Goal: Communication & Community: Ask a question

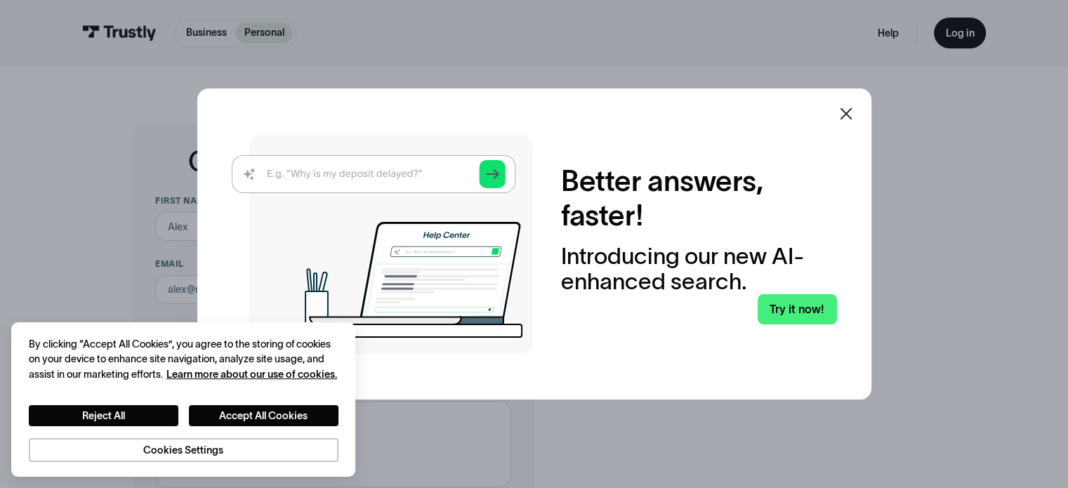
click at [419, 179] on img at bounding box center [382, 244] width 301 height 219
click at [496, 174] on img at bounding box center [382, 244] width 301 height 219
click at [156, 414] on button "Reject All" at bounding box center [104, 416] width 150 height 22
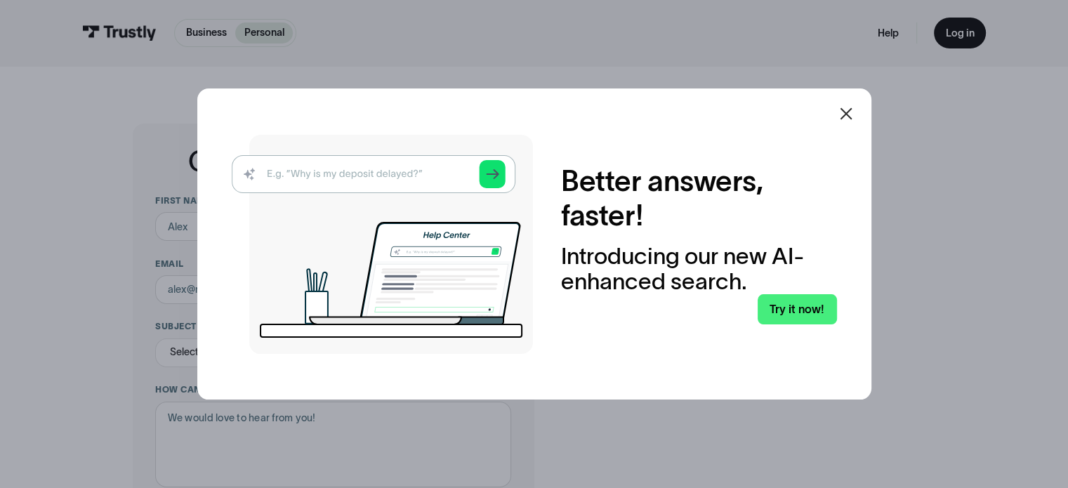
click at [356, 173] on img at bounding box center [382, 244] width 301 height 219
click at [335, 181] on img at bounding box center [382, 244] width 301 height 219
click at [501, 172] on img at bounding box center [382, 244] width 301 height 219
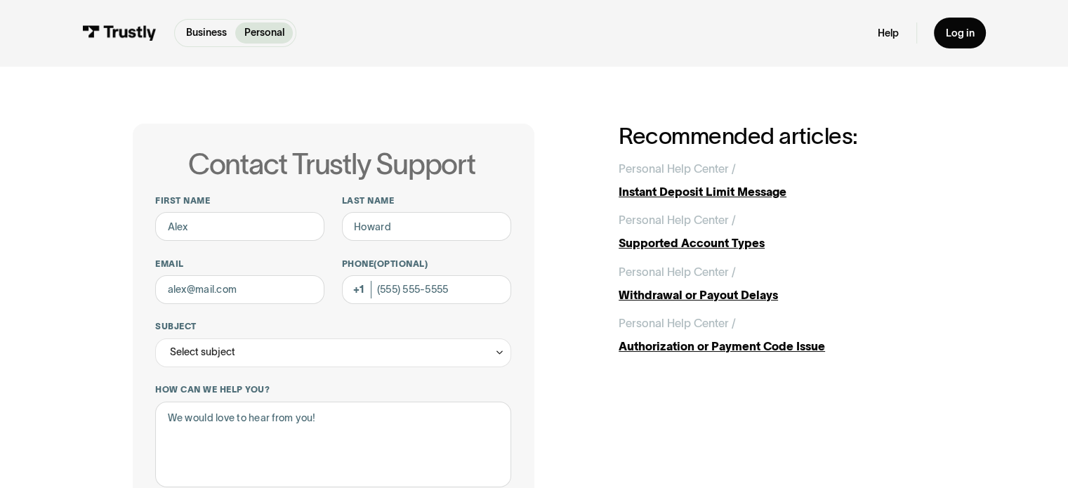
scroll to position [2, 0]
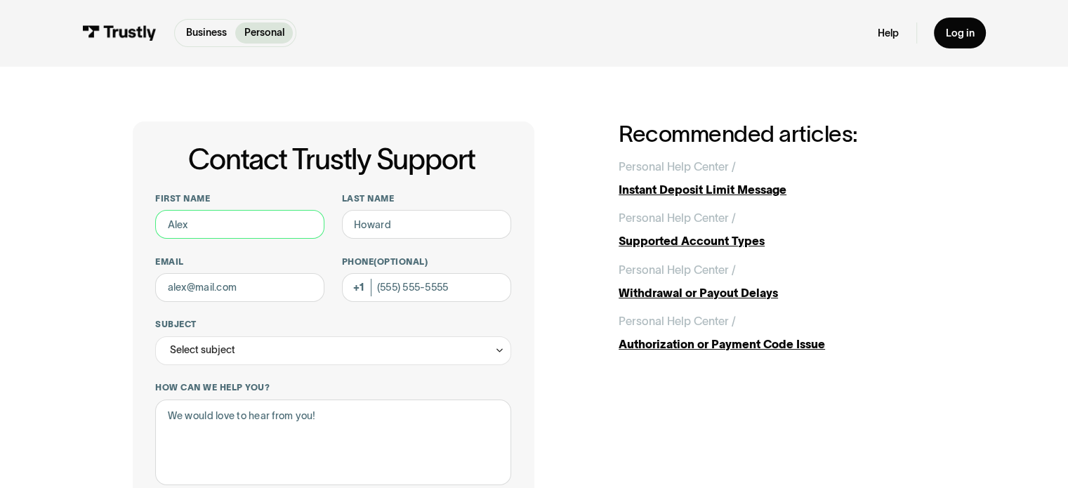
drag, startPoint x: 229, startPoint y: 227, endPoint x: 110, endPoint y: 228, distance: 119.4
click at [110, 228] on div "Contact Trustly Support First name Last name Email Phone (Optional) Subject Sel…" at bounding box center [534, 450] width 1010 height 772
type input "Destiny"
click at [390, 232] on input "Last name" at bounding box center [426, 224] width 169 height 29
type input "Hart"
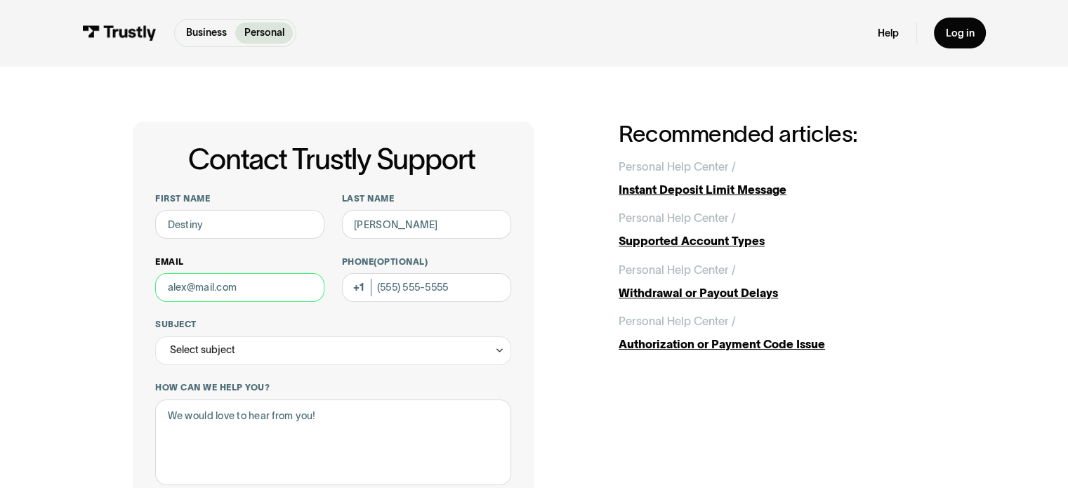
click at [261, 294] on input "Email" at bounding box center [239, 287] width 169 height 29
type input "destinyhart626@gmail.com"
click at [437, 293] on input "Phone (Optional)" at bounding box center [426, 287] width 169 height 29
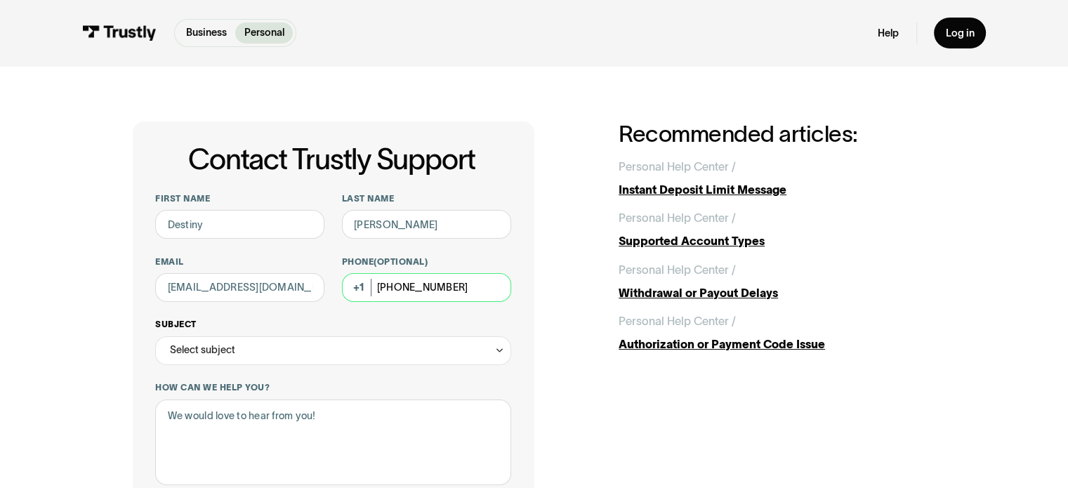
type input "(917) 288-8903"
click at [375, 352] on div "Select subject" at bounding box center [332, 350] width 355 height 29
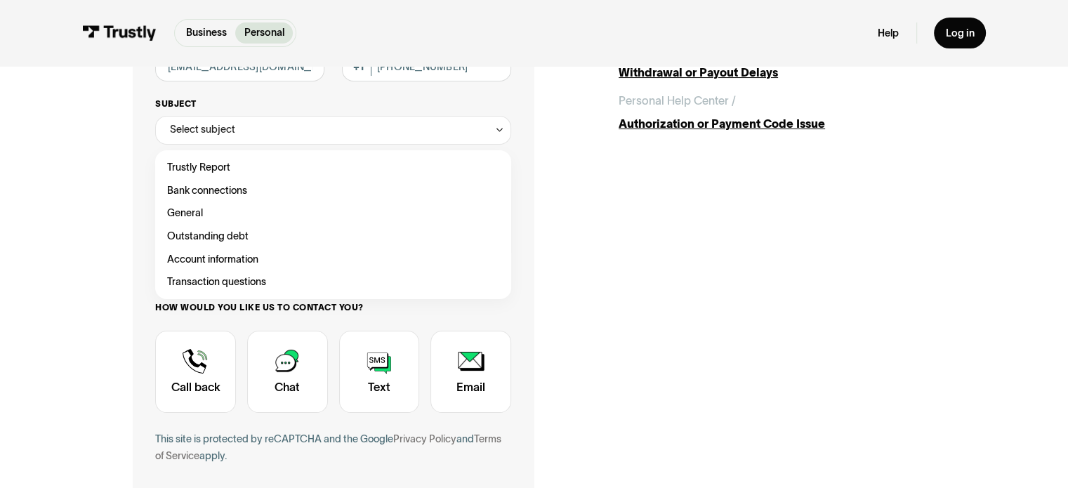
scroll to position [215, 0]
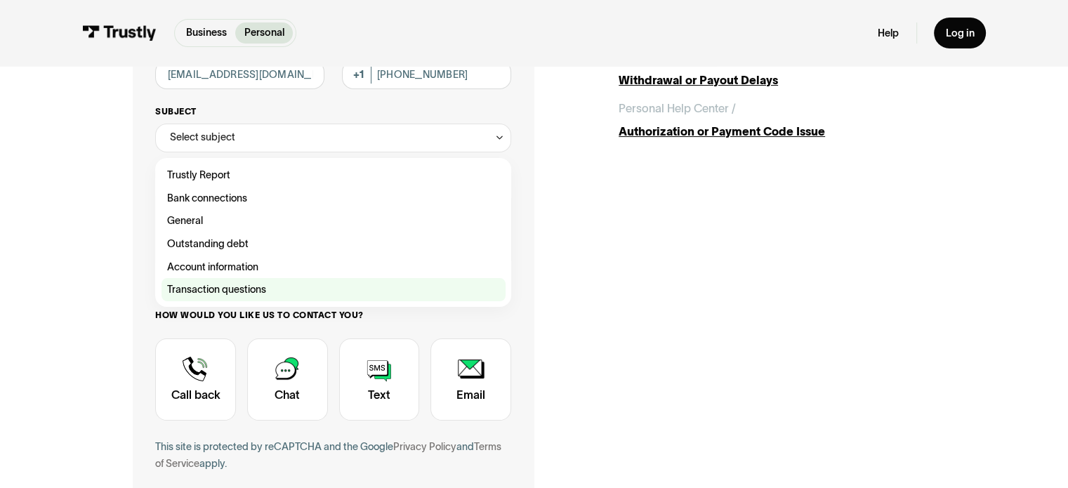
click at [281, 289] on div "Contact Trustly Support" at bounding box center [333, 289] width 344 height 23
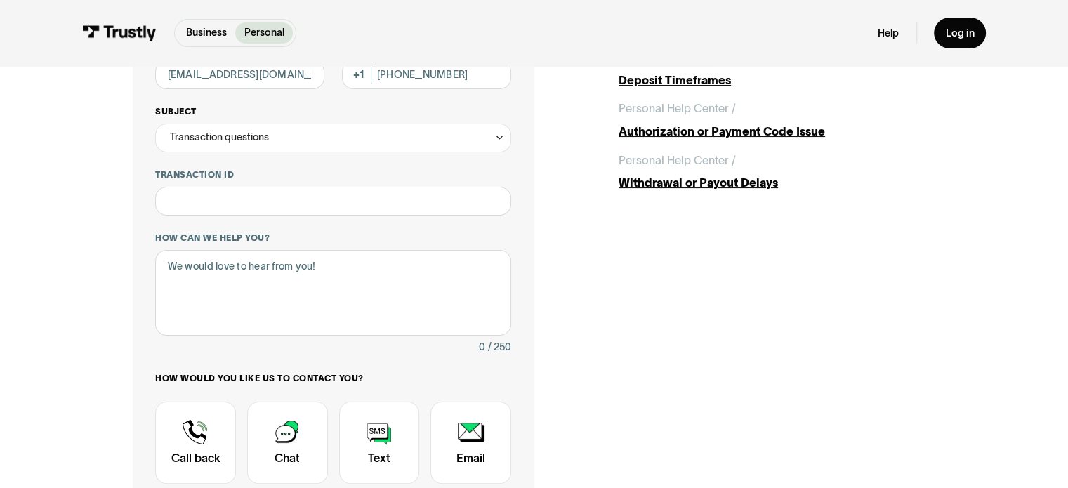
click at [267, 145] on div "Transaction questions" at bounding box center [219, 137] width 99 height 18
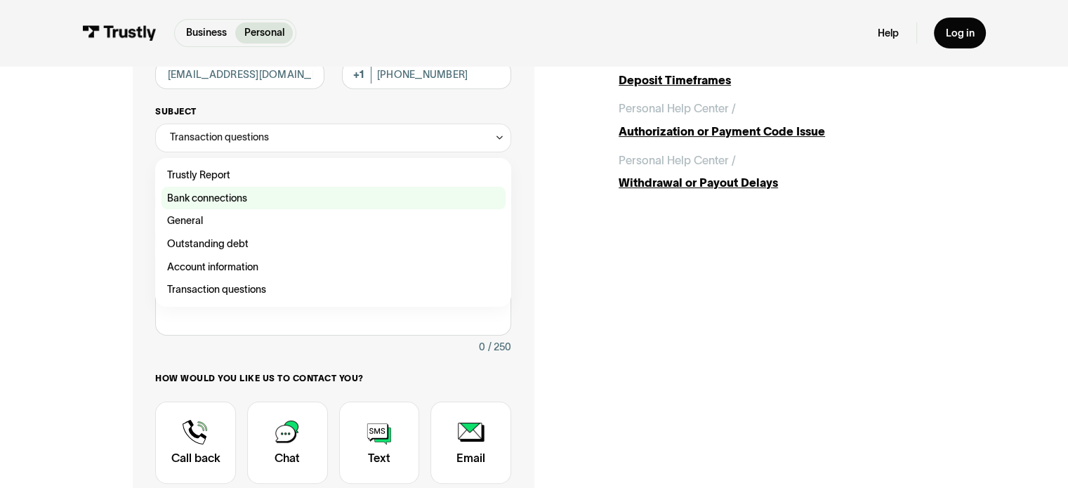
click at [230, 203] on div "Contact Trustly Support" at bounding box center [333, 198] width 344 height 23
type input "**********"
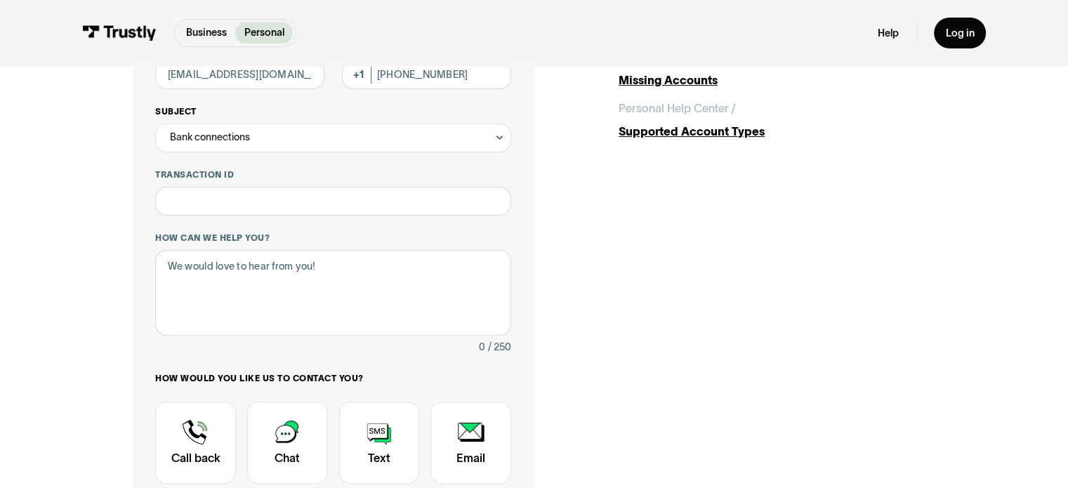
click at [244, 145] on div "Bank connections" at bounding box center [210, 137] width 80 height 18
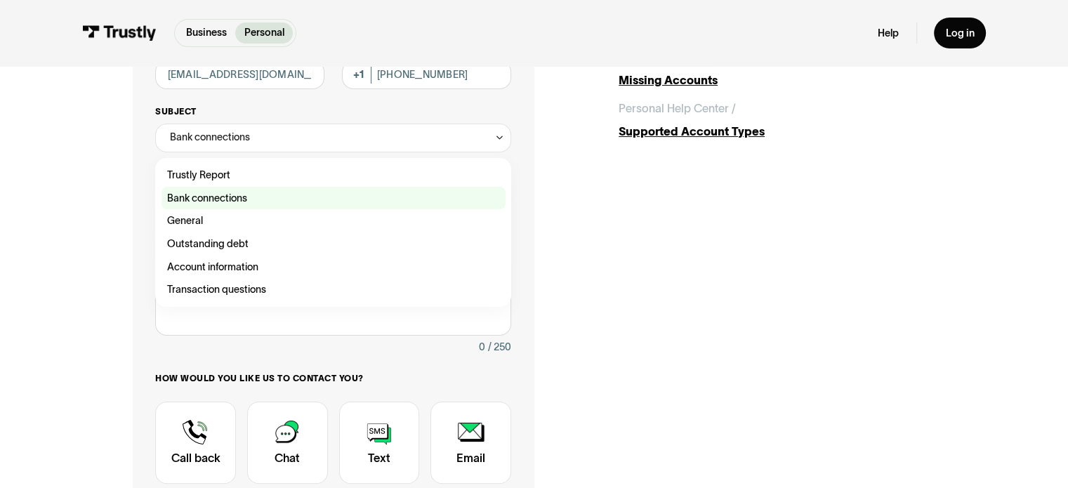
click at [253, 199] on div "Contact Trustly Support" at bounding box center [333, 198] width 344 height 23
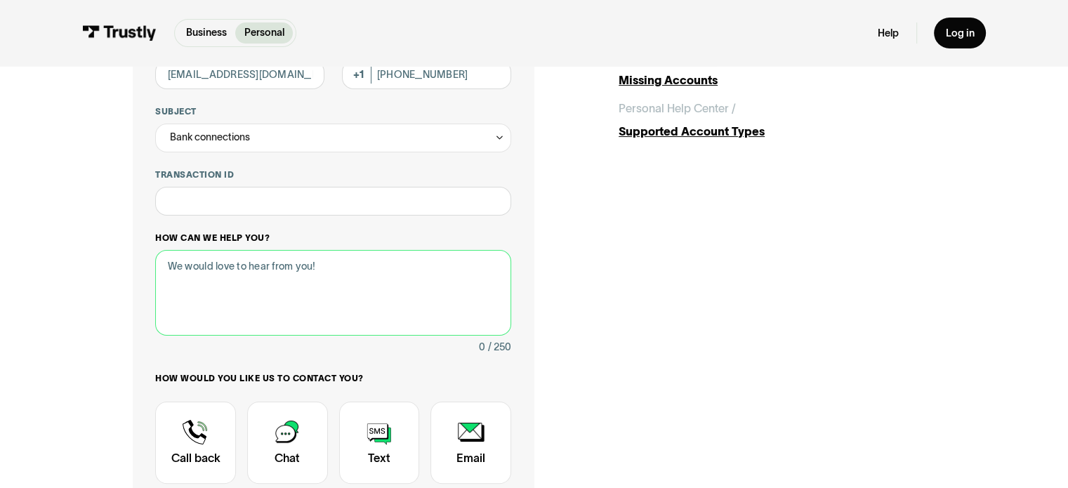
click at [253, 266] on textarea "How can we help you?" at bounding box center [332, 293] width 355 height 86
type textarea "m"
click at [275, 272] on textarea "My deposits keep declineing" at bounding box center [332, 293] width 355 height 86
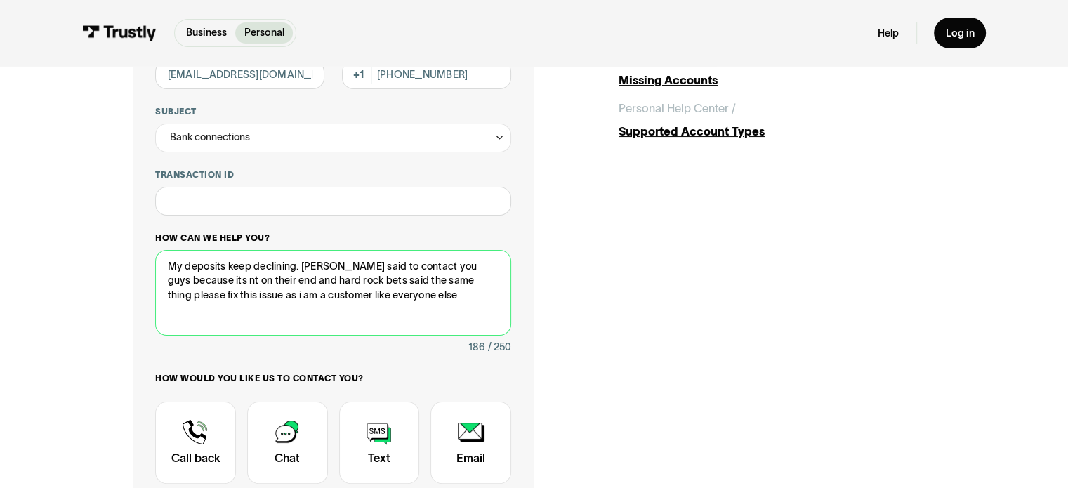
click at [169, 279] on textarea "My deposits keep declining. Bank said to contact you guys because its nt on the…" at bounding box center [332, 293] width 355 height 86
click at [171, 279] on textarea "My deposits keep declining. Bank said to contact you guys because its nt on the…" at bounding box center [332, 293] width 355 height 86
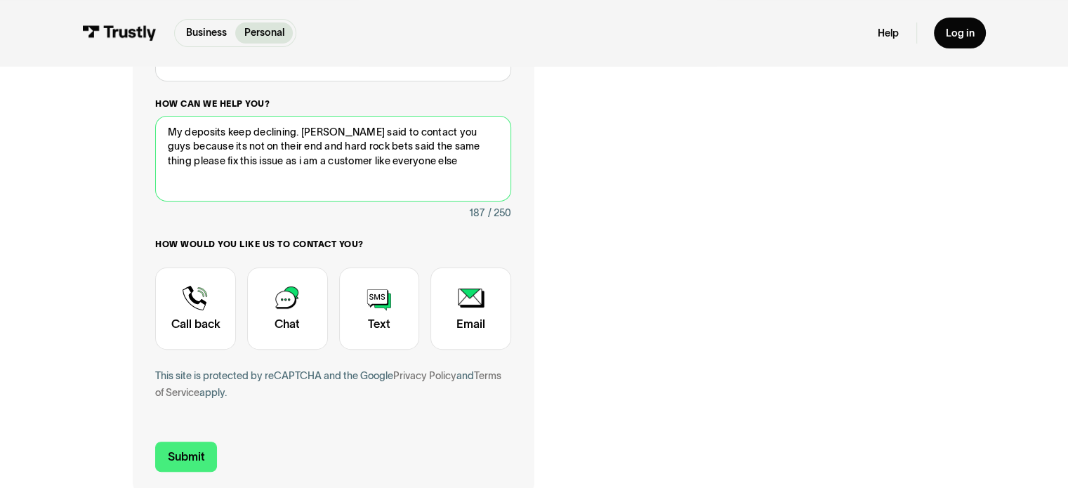
scroll to position [351, 0]
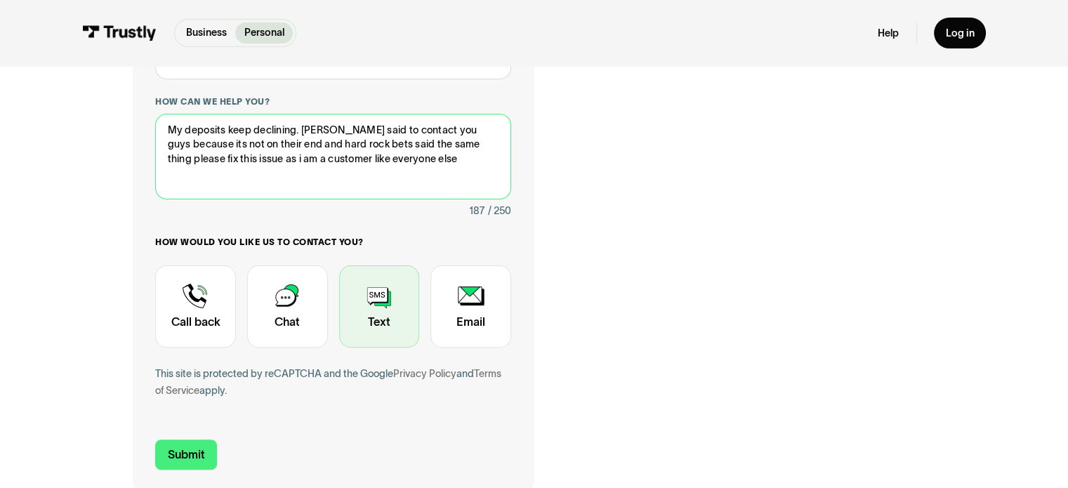
type textarea "My deposits keep declining. Bank said to contact you guys because its not on th…"
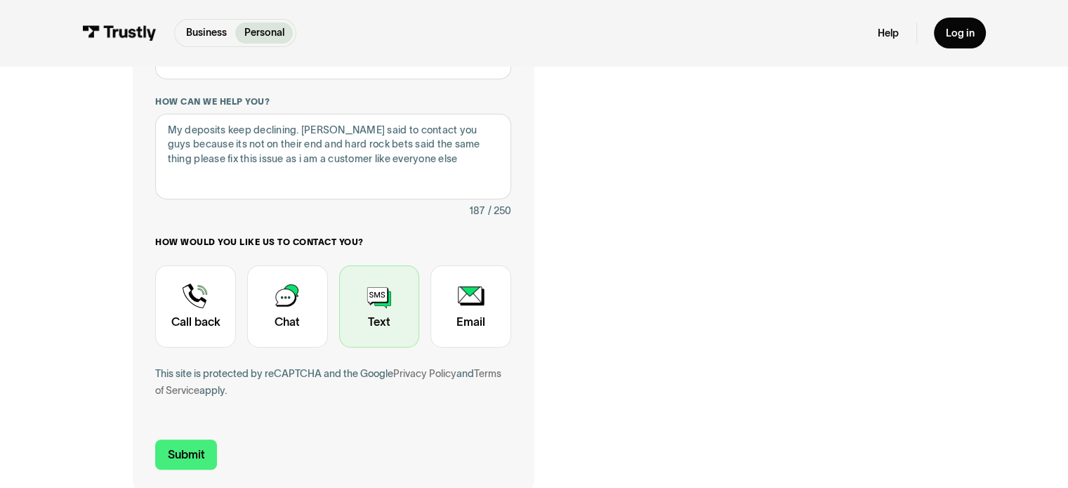
click at [401, 311] on div "Contact Trustly Support" at bounding box center [379, 306] width 81 height 83
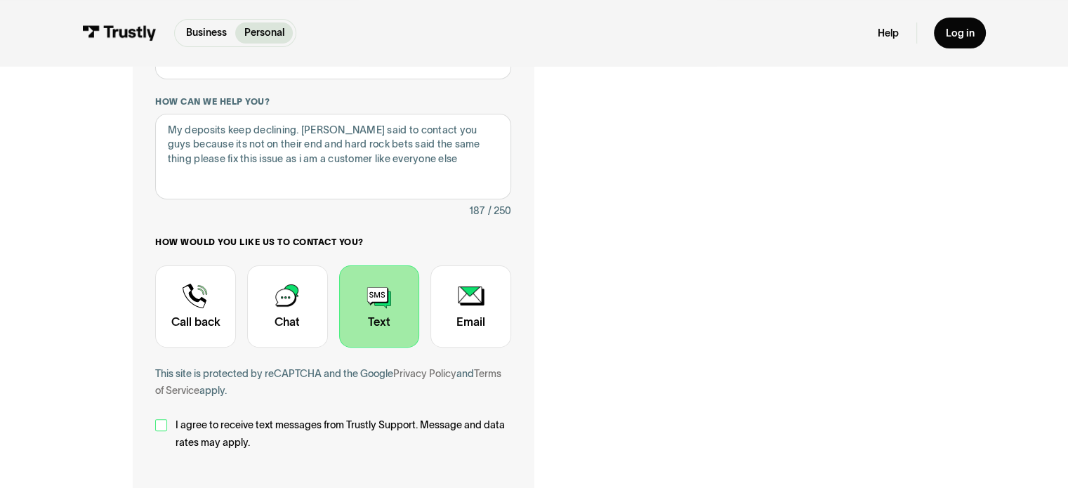
click at [158, 428] on div "Contact Trustly Support" at bounding box center [160, 424] width 11 height 11
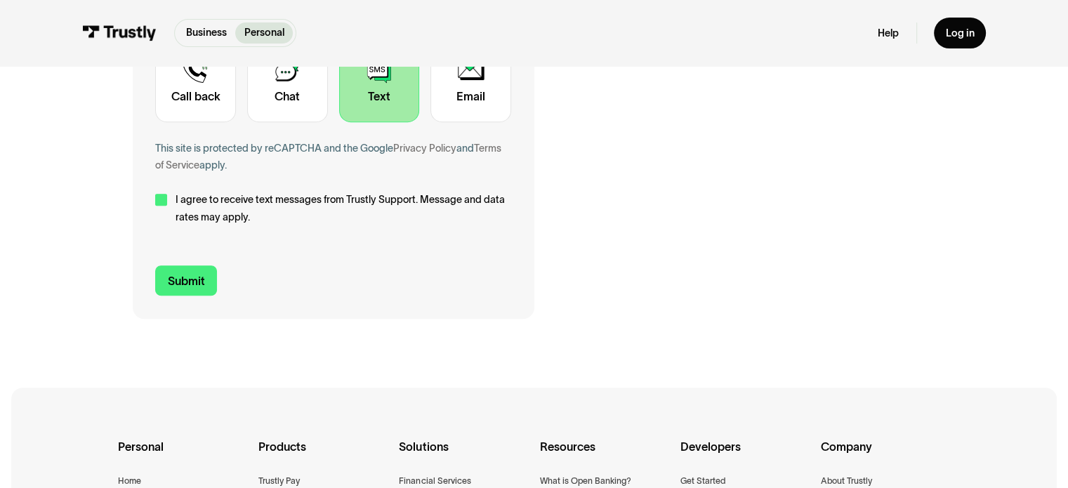
scroll to position [578, 0]
click at [205, 277] on input "Submit" at bounding box center [186, 279] width 62 height 30
type input "+19172888903"
